Goal: Ask a question

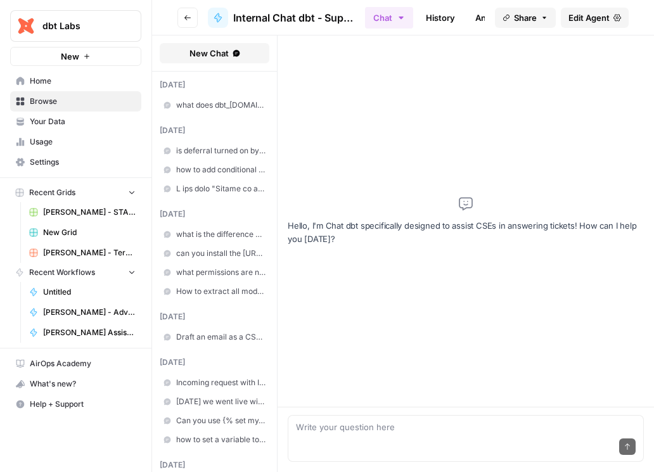
click at [356, 434] on div "Send" at bounding box center [466, 448] width 340 height 28
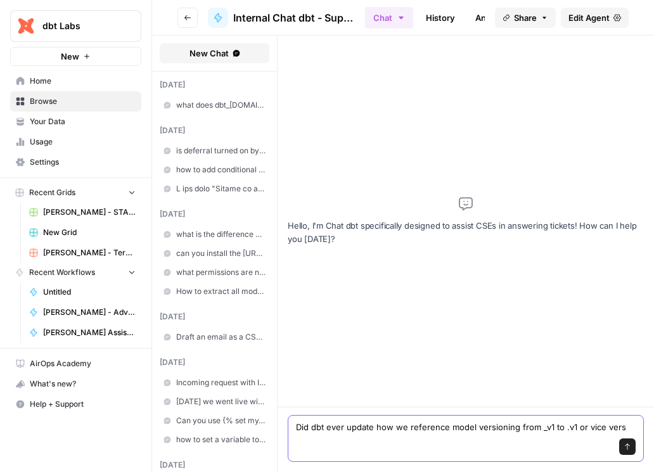
type textarea "Did dbt ever update how we reference model versioning from _v1 to .v1 or vice v…"
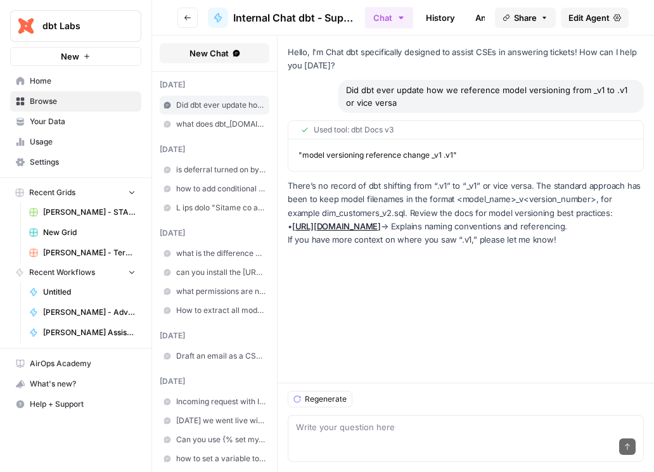
click at [381, 226] on link "[URL][DOMAIN_NAME]" at bounding box center [336, 226] width 89 height 10
